Goal: Task Accomplishment & Management: Manage account settings

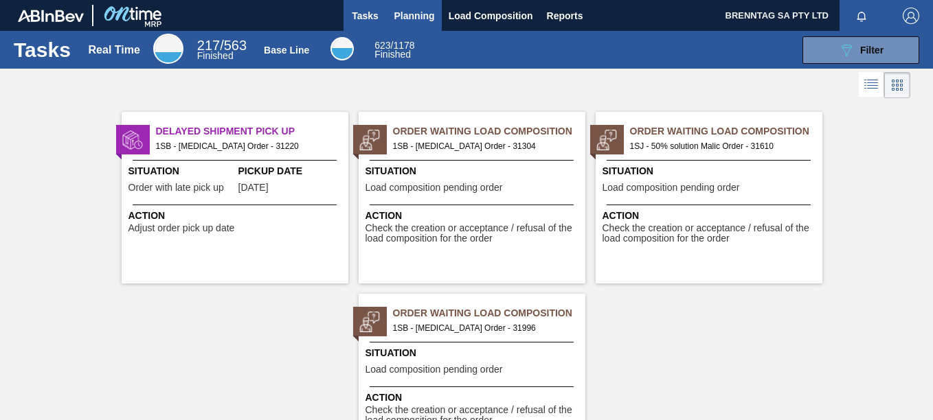
click at [415, 8] on span "Planning" at bounding box center [414, 16] width 41 height 16
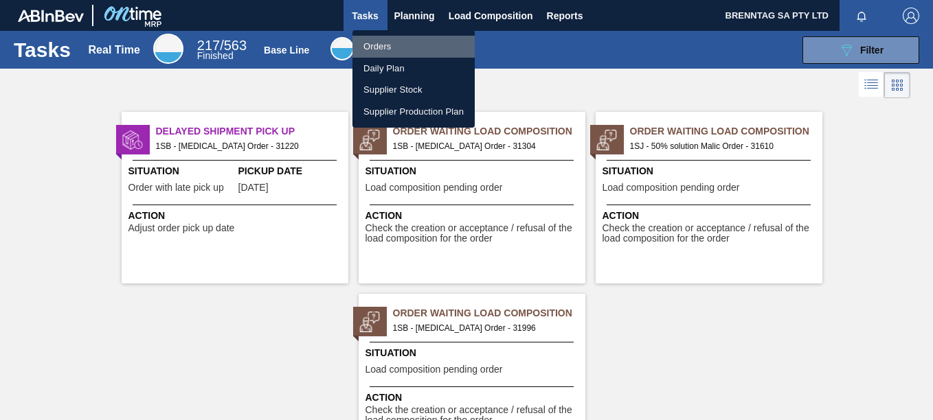
click at [363, 41] on li "Orders" at bounding box center [413, 47] width 122 height 22
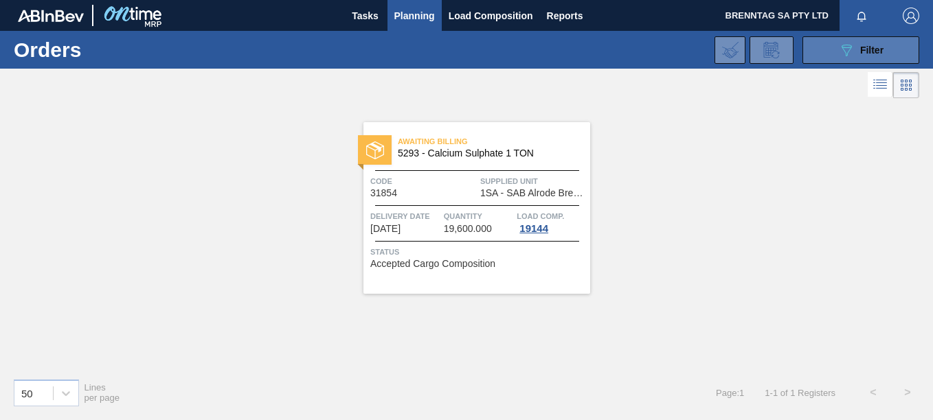
click at [880, 54] on span "Filter" at bounding box center [871, 50] width 23 height 11
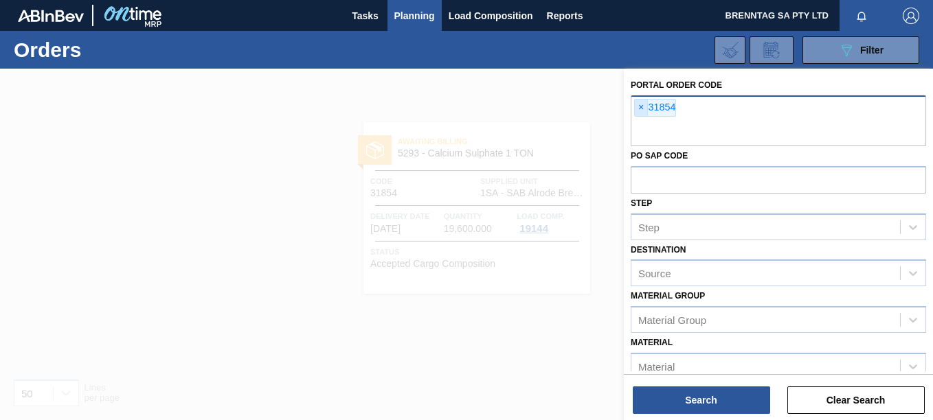
click at [638, 106] on span "×" at bounding box center [641, 108] width 13 height 16
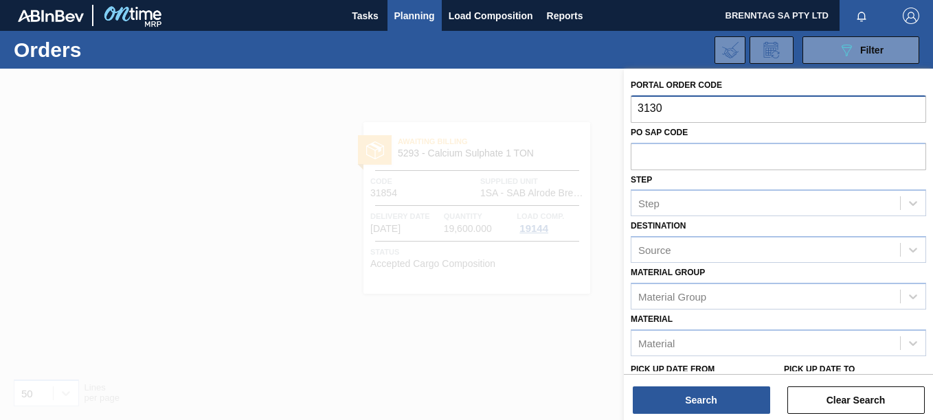
type input "31304"
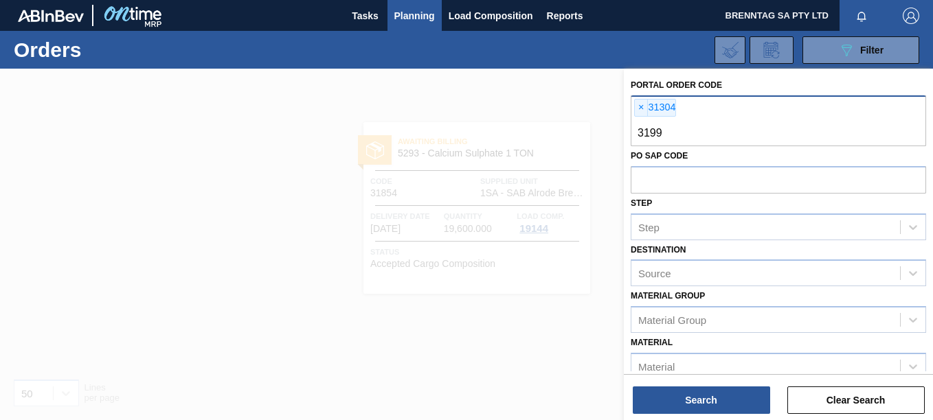
type input "31996"
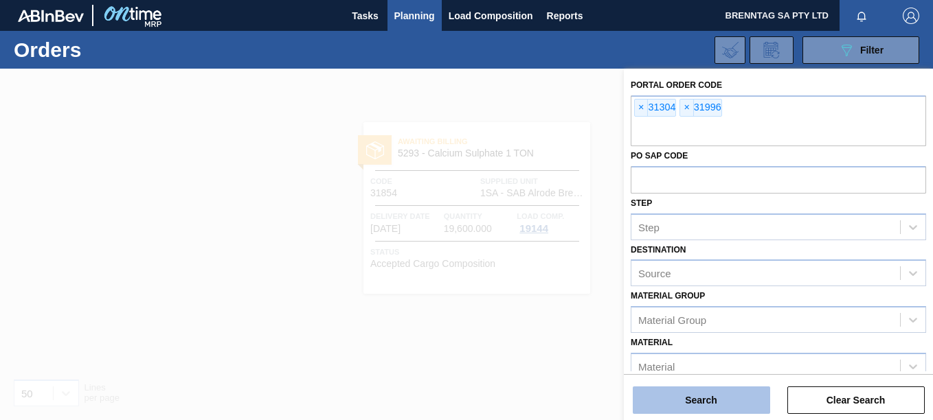
click at [721, 397] on button "Search" at bounding box center [701, 400] width 137 height 27
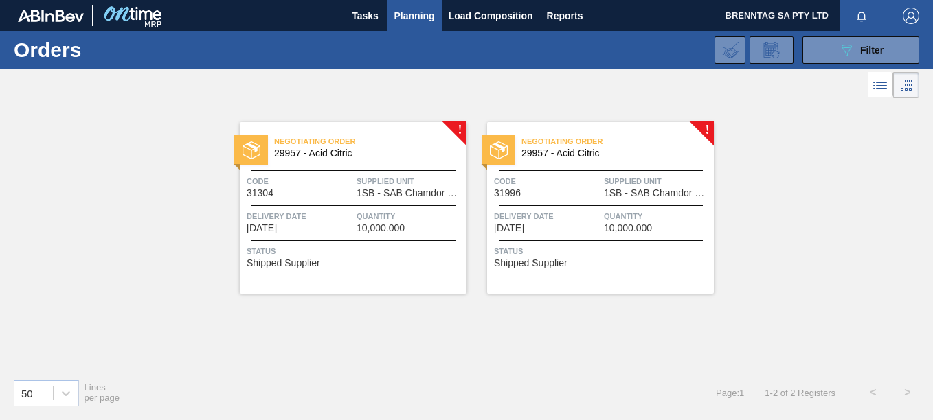
click at [379, 191] on span "1SB - SAB Chamdor Brewery" at bounding box center [410, 193] width 106 height 10
click at [537, 220] on span "Delivery Date" at bounding box center [547, 217] width 106 height 14
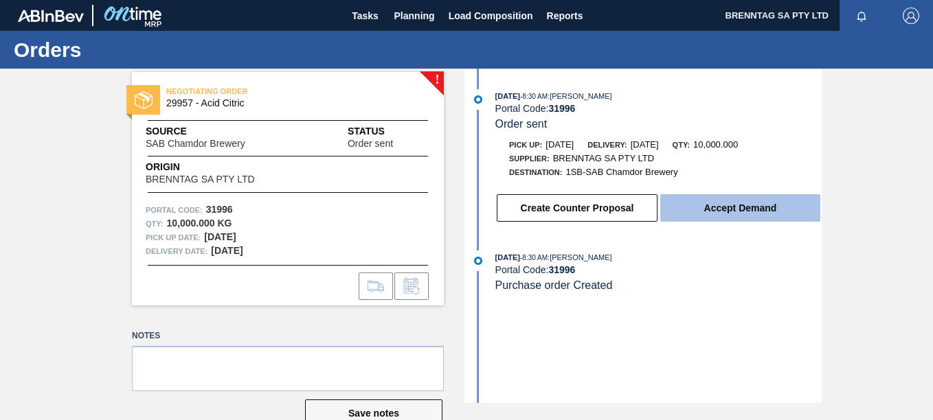
click at [753, 201] on button "Accept Demand" at bounding box center [740, 207] width 160 height 27
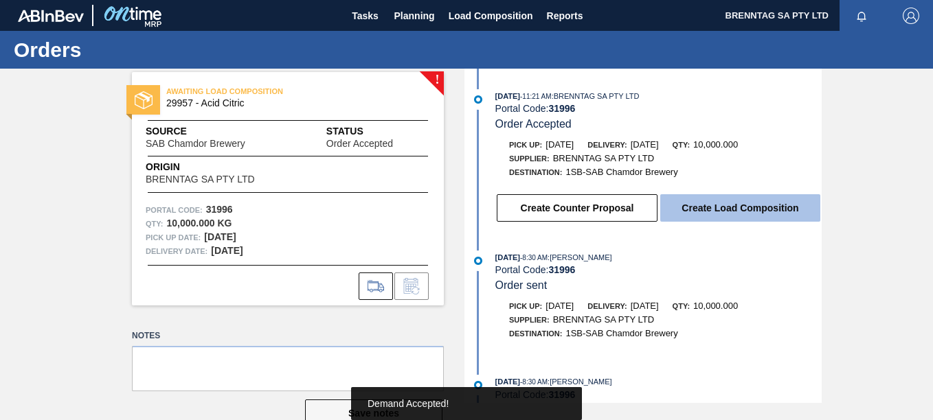
click at [738, 201] on button "Create Load Composition" at bounding box center [740, 207] width 160 height 27
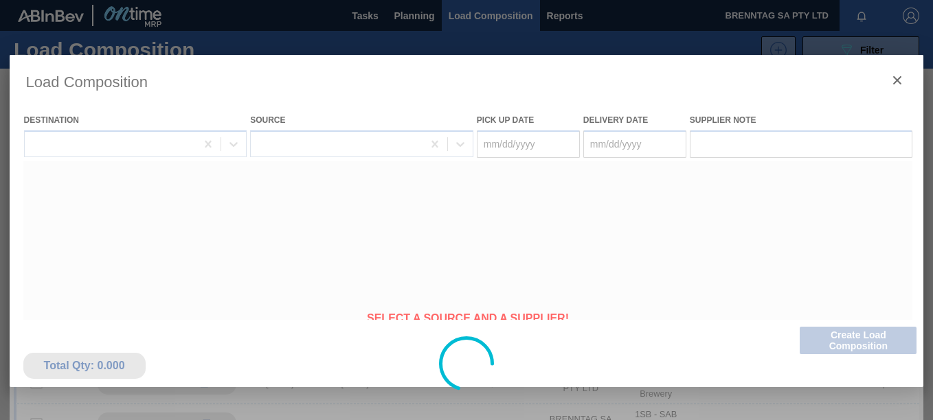
type Date "09/23/2025"
type Date "[DATE]"
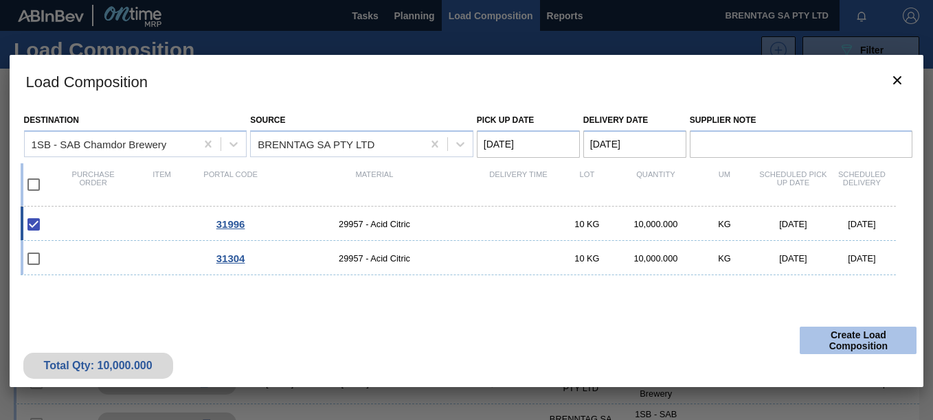
click at [857, 337] on button "Create Load Composition" at bounding box center [858, 340] width 117 height 27
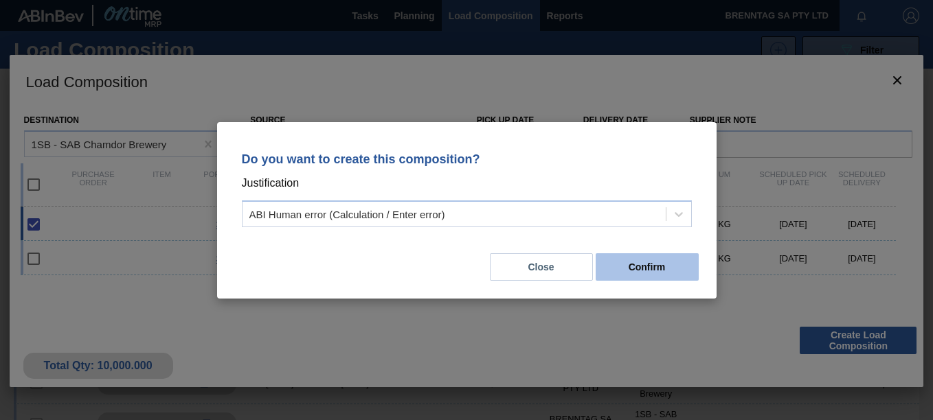
click at [643, 265] on button "Confirm" at bounding box center [647, 267] width 103 height 27
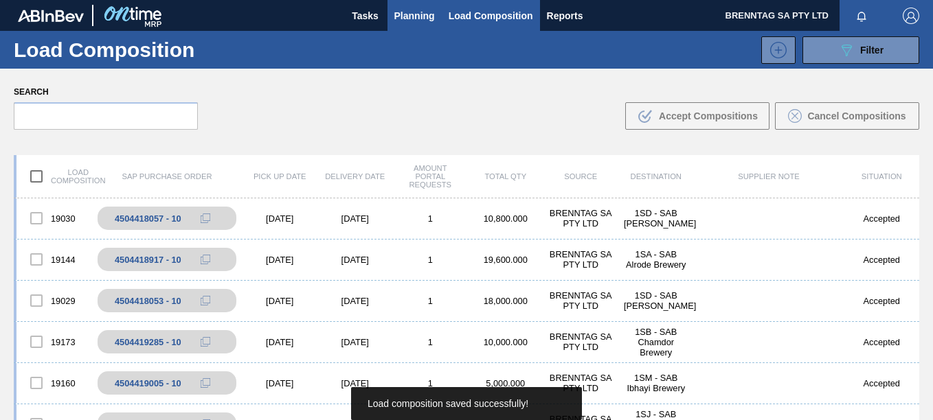
click at [415, 18] on span "Planning" at bounding box center [414, 16] width 41 height 16
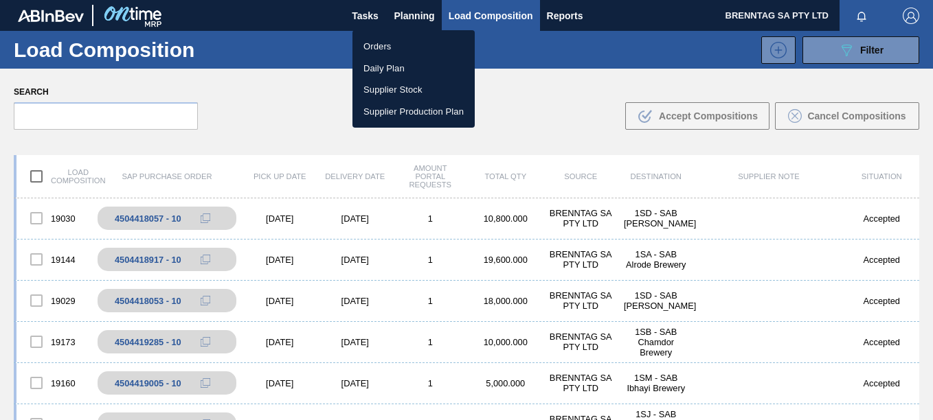
click at [383, 48] on li "Orders" at bounding box center [413, 47] width 122 height 22
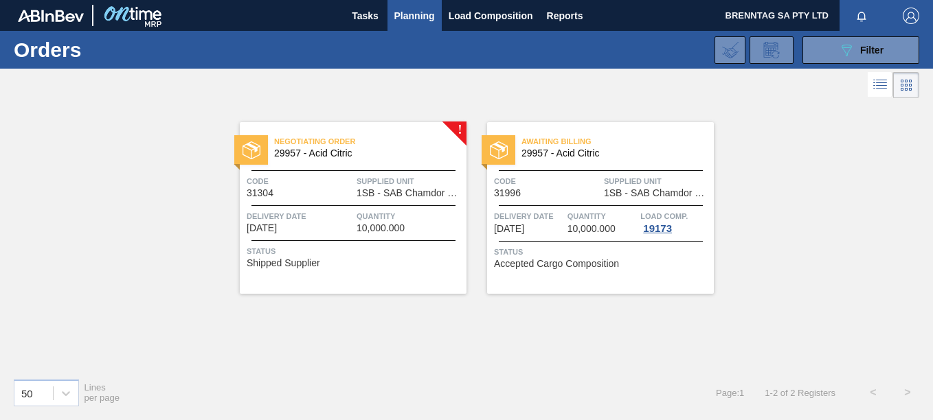
click at [635, 216] on span "Quantity" at bounding box center [602, 217] width 70 height 14
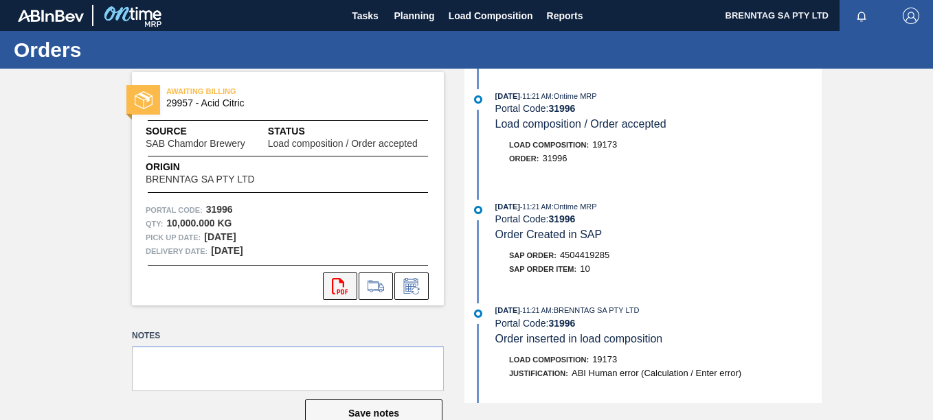
click at [339, 289] on icon "svg{fill:#ff0000}" at bounding box center [340, 286] width 16 height 16
